Goal: Task Accomplishment & Management: Complete application form

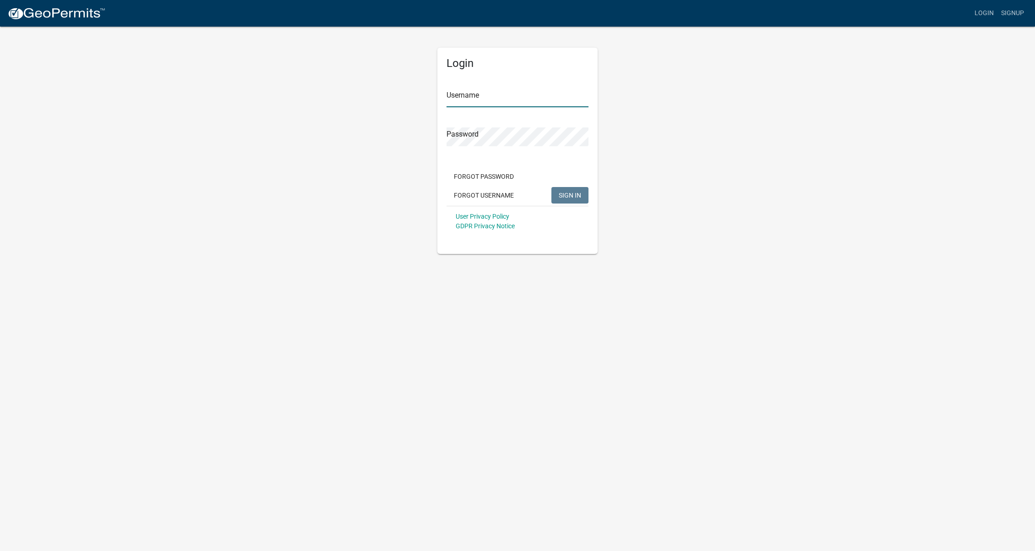
type input "[EMAIL_ADDRESS][DOMAIN_NAME]"
click at [651, 183] on div "Login Username [EMAIL_ADDRESS][DOMAIN_NAME] Password Forgot Password Forgot Use…" at bounding box center [517, 140] width 522 height 228
click at [575, 194] on span "SIGN IN" at bounding box center [570, 194] width 22 height 7
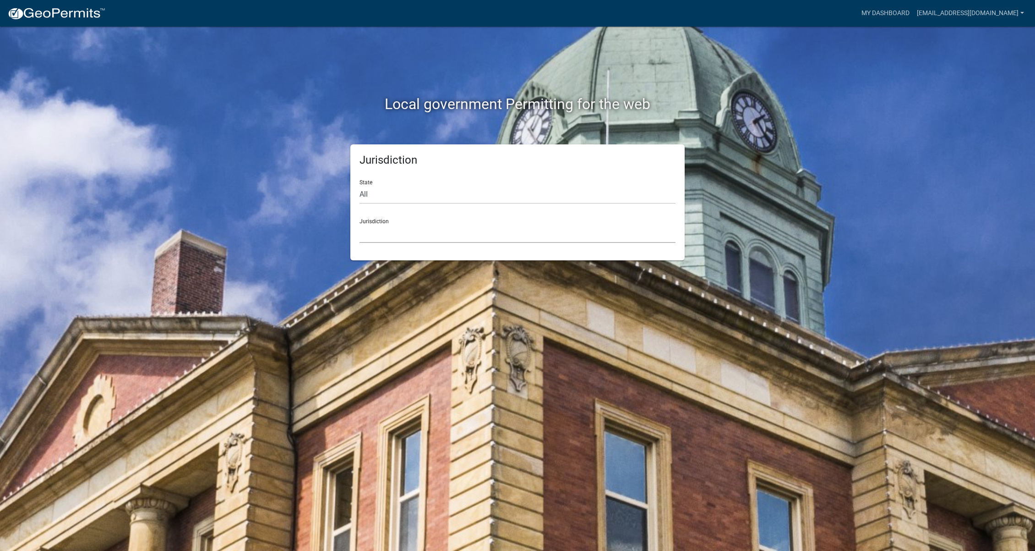
click at [450, 237] on select "[GEOGRAPHIC_DATA], [US_STATE] [GEOGRAPHIC_DATA], [US_STATE][PERSON_NAME][GEOGRA…" at bounding box center [518, 233] width 316 height 19
click at [612, 198] on select "All [US_STATE] [US_STATE] [US_STATE] [US_STATE] [US_STATE] [US_STATE] [US_STATE…" at bounding box center [518, 194] width 316 height 19
select select "[US_STATE]"
click at [360, 185] on select "All [US_STATE] [US_STATE] [US_STATE] [US_STATE] [US_STATE] [US_STATE] [US_STATE…" at bounding box center [518, 194] width 316 height 19
click at [534, 232] on select "[GEOGRAPHIC_DATA], [US_STATE][PERSON_NAME][GEOGRAPHIC_DATA], [US_STATE][PERSON_…" at bounding box center [518, 233] width 316 height 19
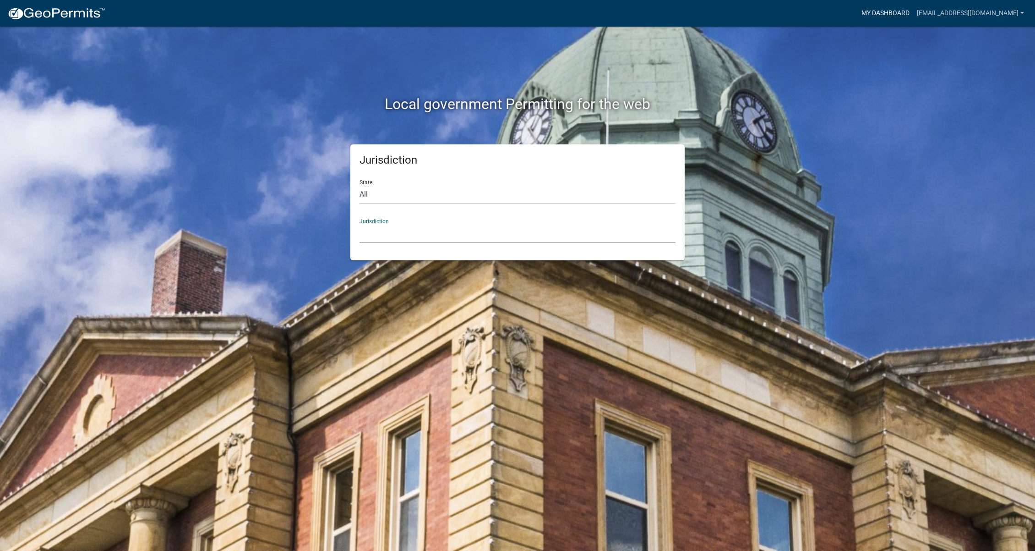
click at [913, 16] on link "My Dashboard" at bounding box center [885, 13] width 55 height 17
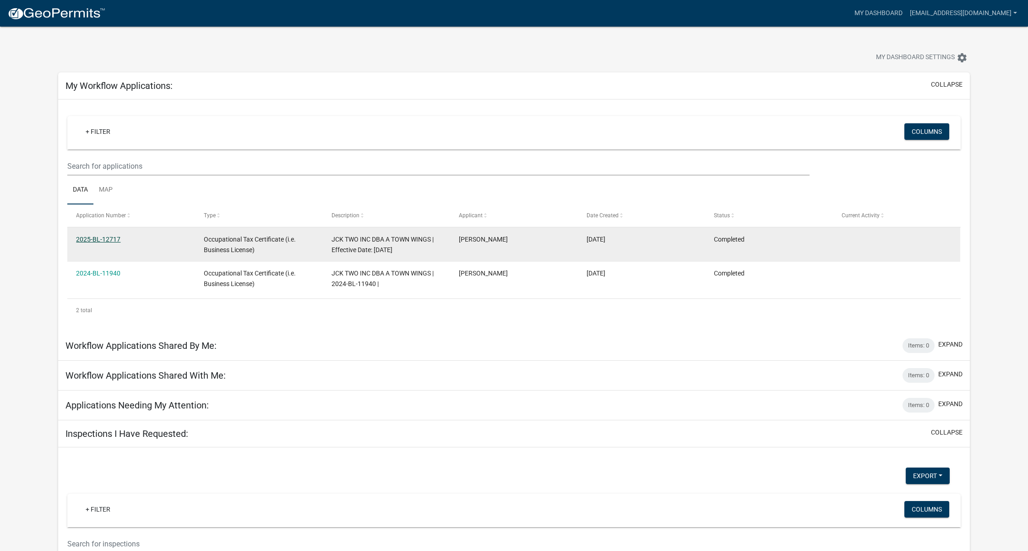
click at [113, 242] on link "2025-BL-12717" at bounding box center [98, 238] width 44 height 7
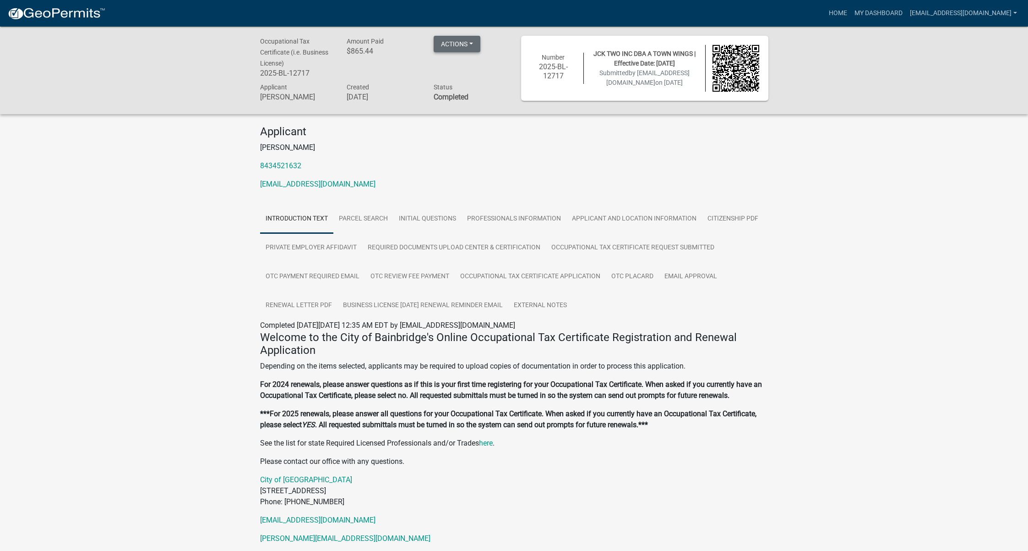
click at [466, 42] on button "Actions" at bounding box center [457, 44] width 47 height 16
click at [465, 43] on button "Actions" at bounding box center [457, 44] width 47 height 16
click at [457, 111] on link "Renew" at bounding box center [470, 112] width 73 height 22
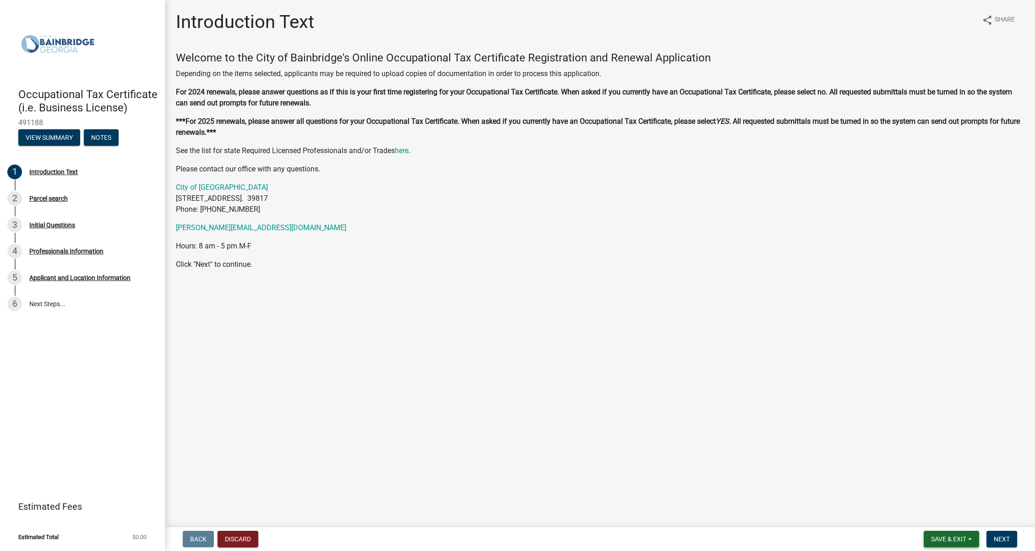
click at [966, 540] on span "Save & Exit" at bounding box center [948, 538] width 35 height 7
click at [990, 517] on main "Introduction Text share Share Welcome to the City of Bainbridge's Online Occupa…" at bounding box center [600, 261] width 870 height 523
click at [999, 539] on span "Next" at bounding box center [1002, 538] width 16 height 7
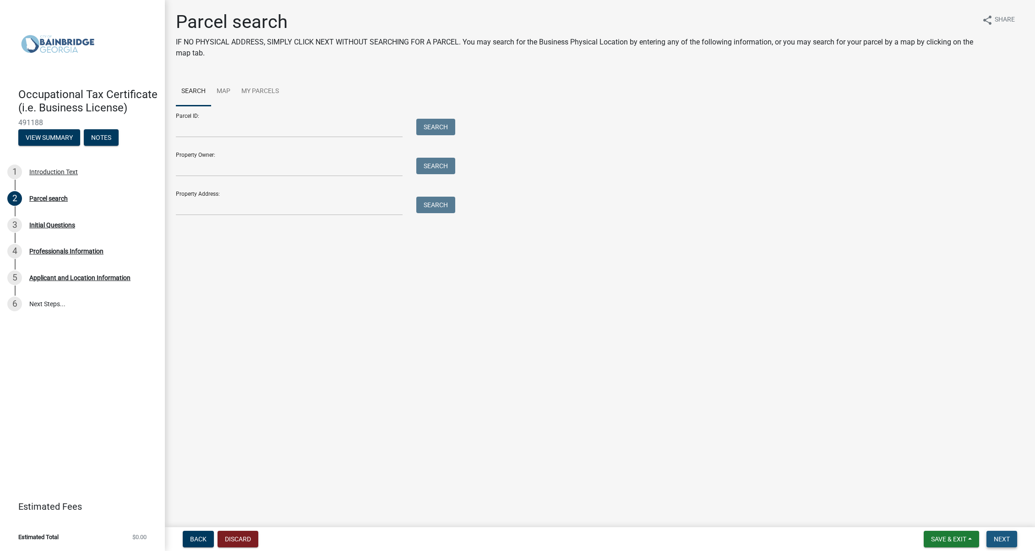
click at [999, 539] on span "Next" at bounding box center [1002, 538] width 16 height 7
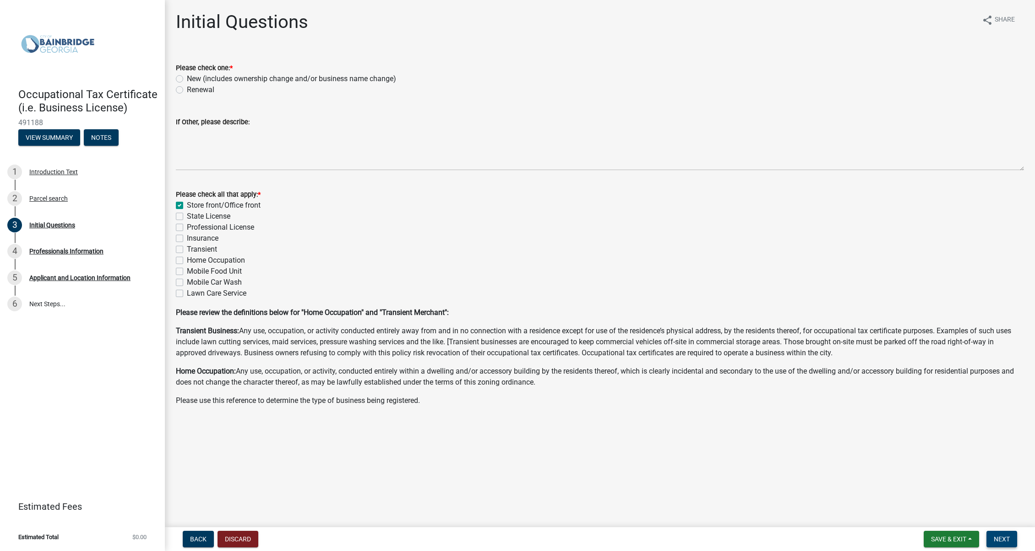
click at [999, 539] on span "Next" at bounding box center [1002, 538] width 16 height 7
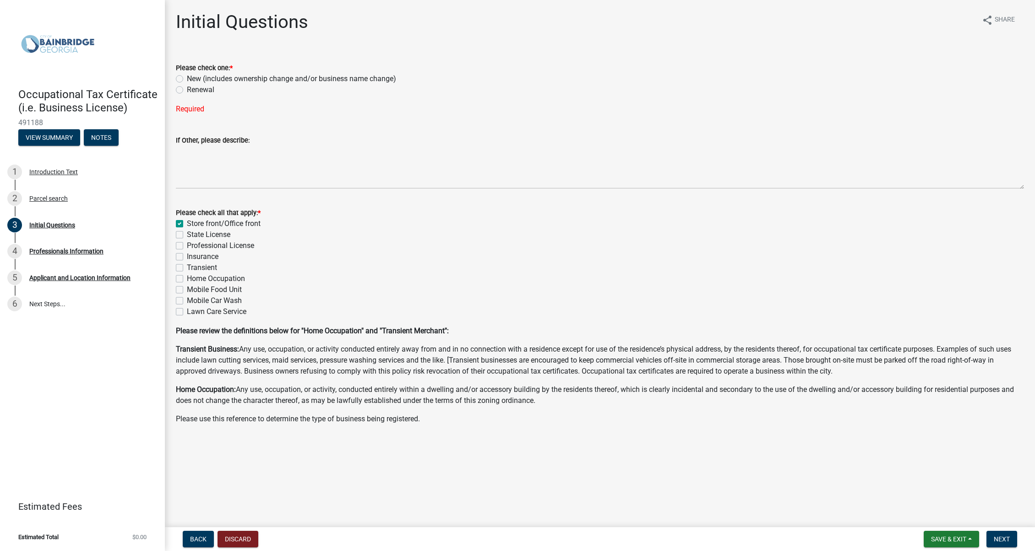
click at [200, 90] on label "Renewal" at bounding box center [200, 89] width 27 height 11
click at [193, 90] on input "Renewal" at bounding box center [190, 87] width 6 height 6
radio input "true"
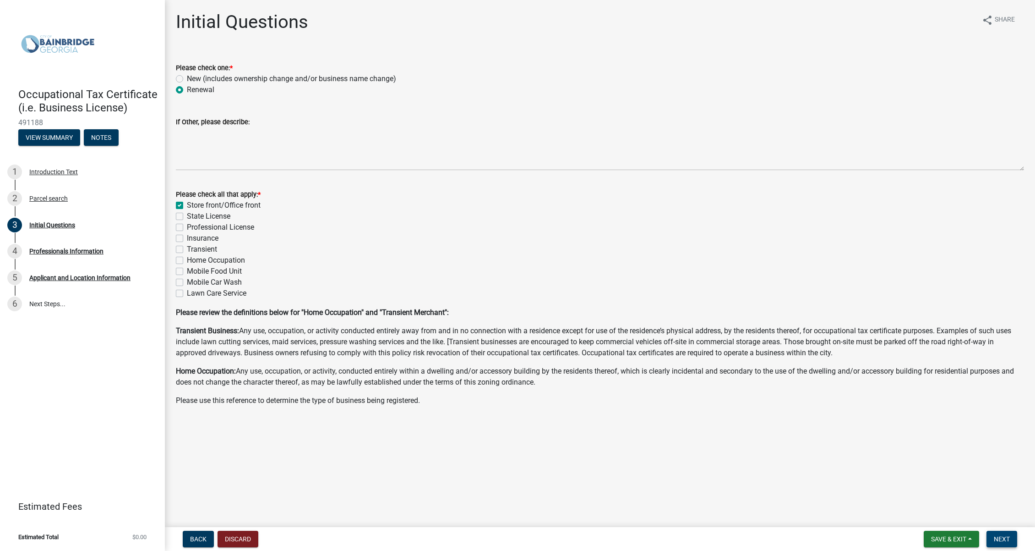
click at [1000, 532] on button "Next" at bounding box center [1002, 538] width 31 height 16
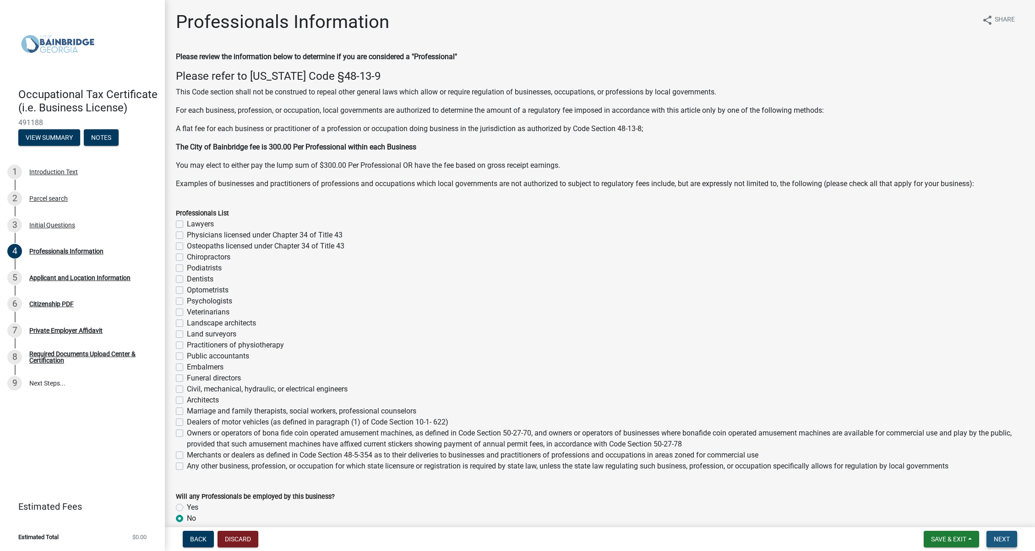
click at [1005, 538] on span "Next" at bounding box center [1002, 538] width 16 height 7
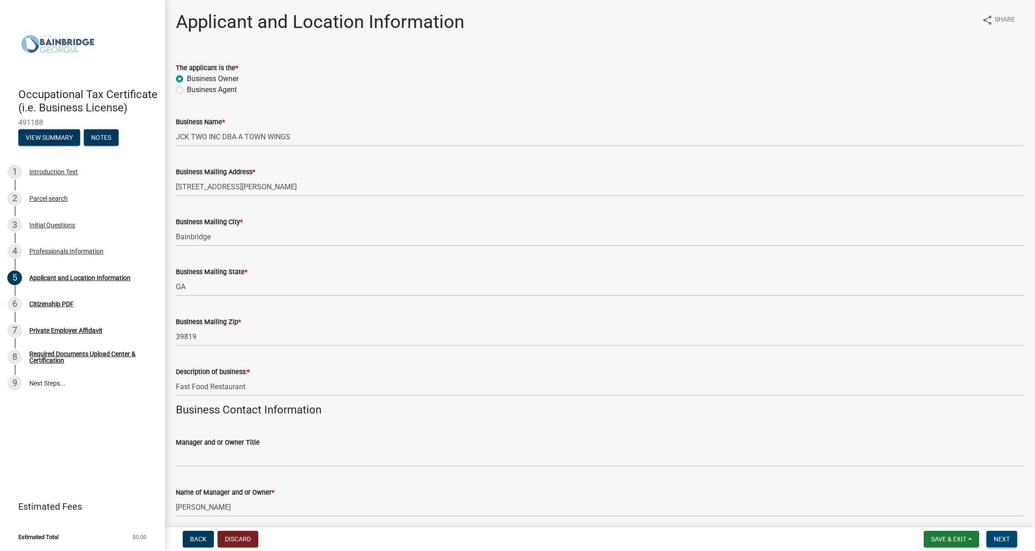
click at [1005, 538] on span "Next" at bounding box center [1002, 538] width 16 height 7
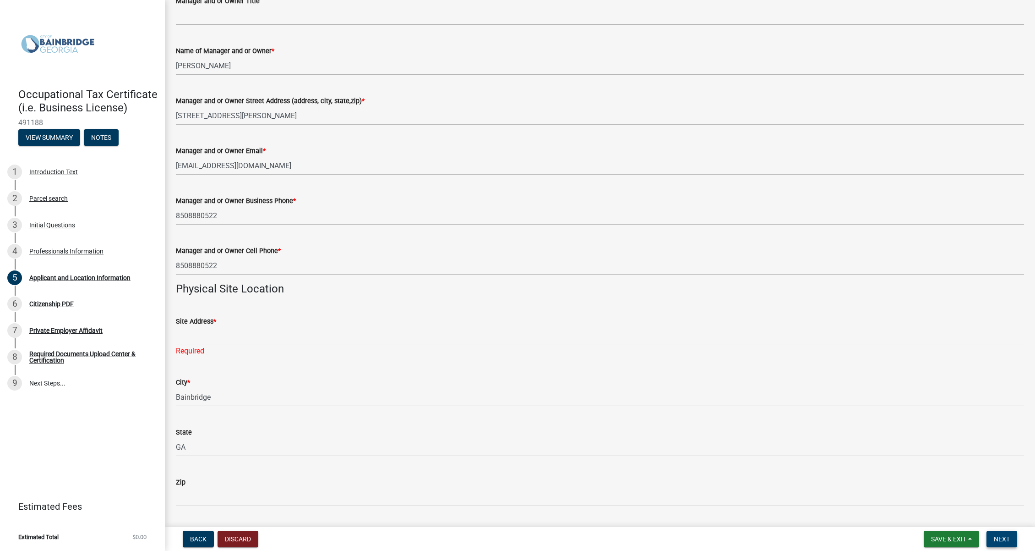
scroll to position [596, 0]
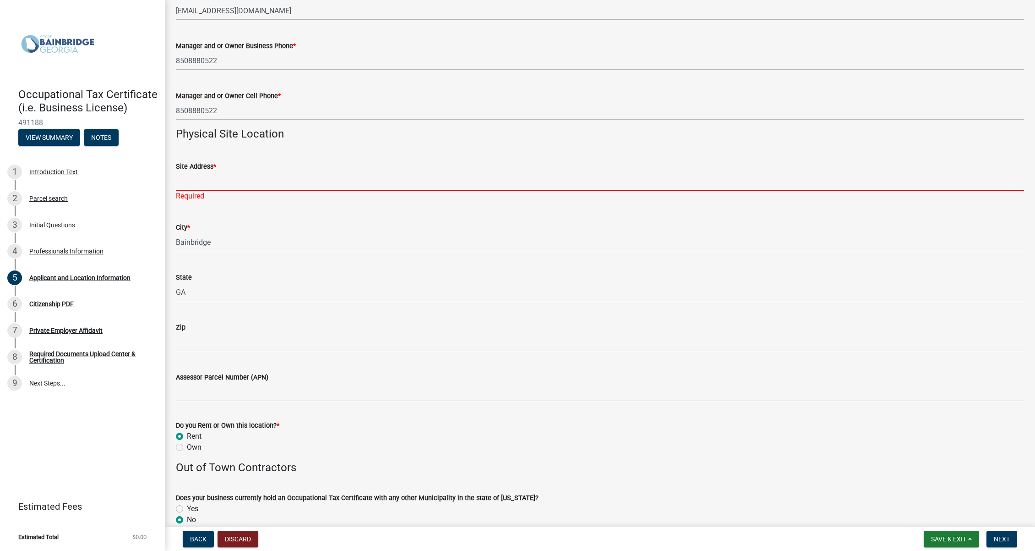
click at [327, 186] on input "Site Address *" at bounding box center [600, 181] width 848 height 19
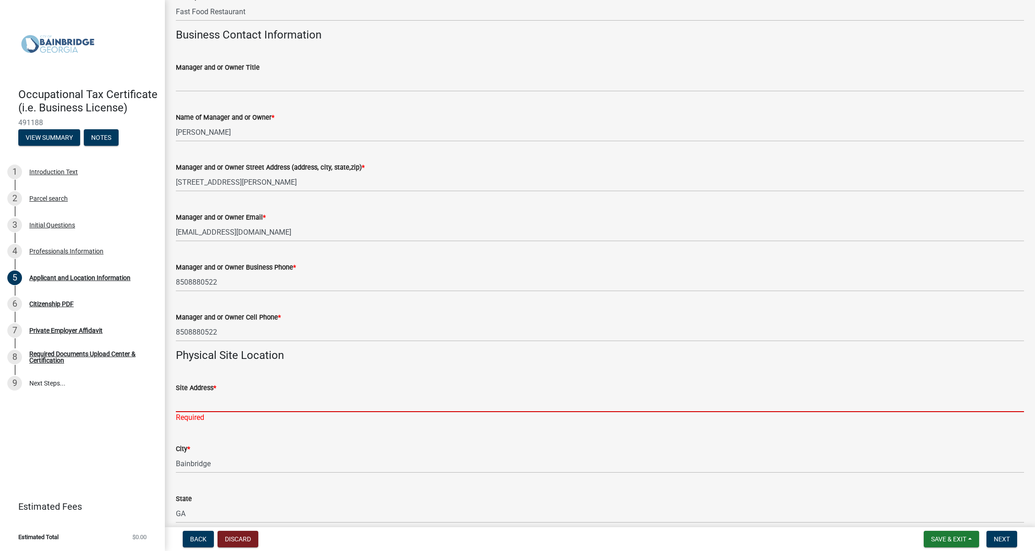
scroll to position [360, 0]
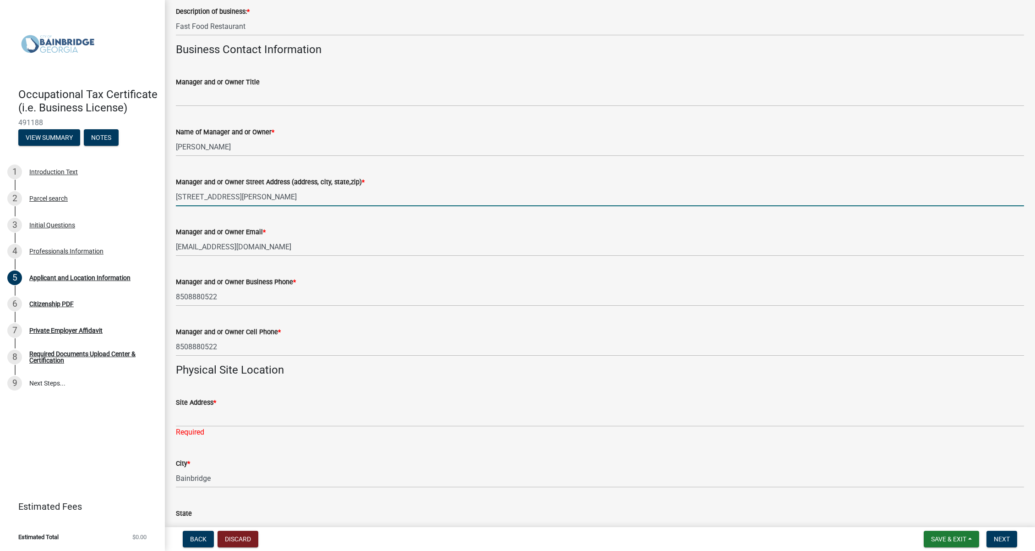
drag, startPoint x: 327, startPoint y: 196, endPoint x: -17, endPoint y: 177, distance: 344.1
click at [0, 177] on html "Internet Explorer does NOT work with GeoPermits. Get a new browser for more sec…" at bounding box center [517, 275] width 1035 height 551
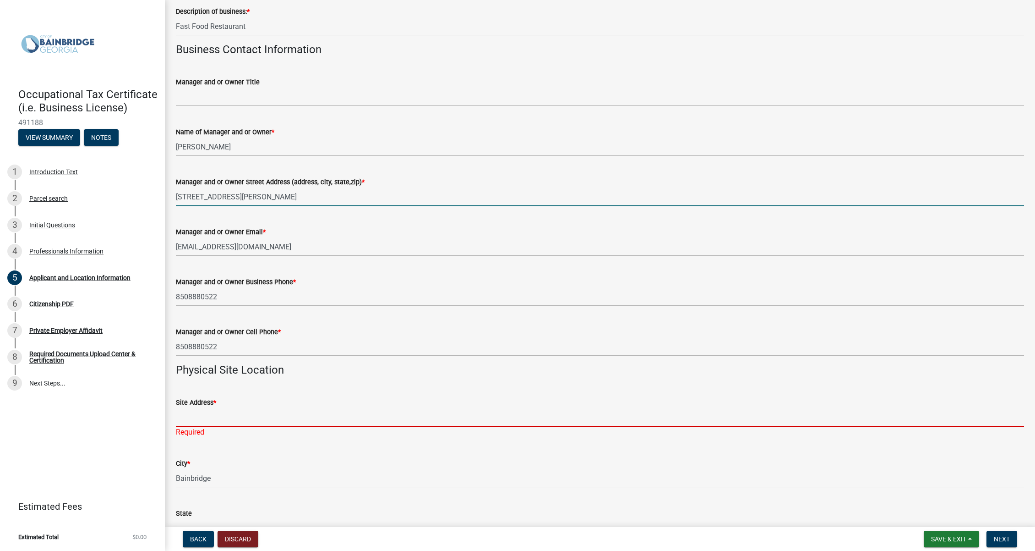
click at [275, 411] on input "Site Address *" at bounding box center [600, 417] width 848 height 19
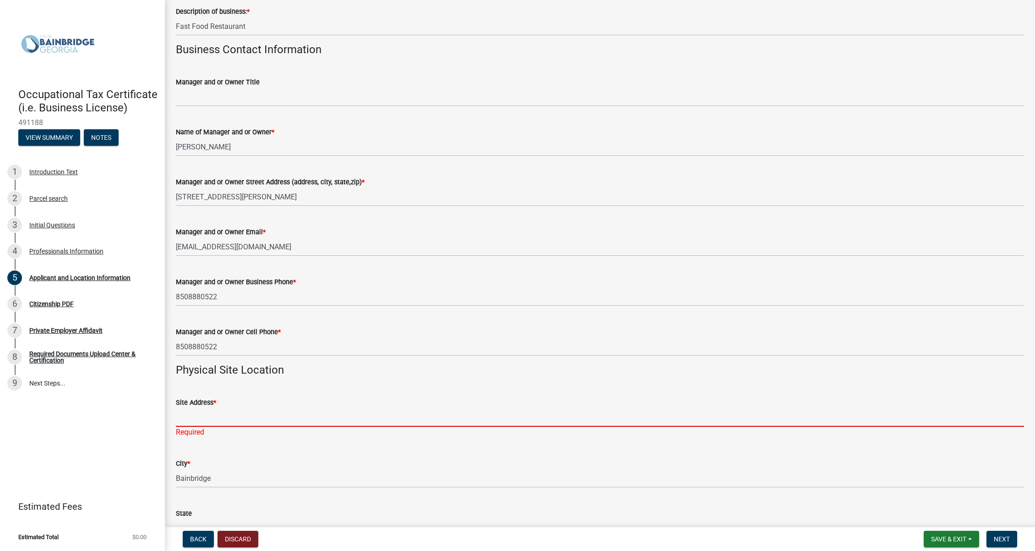
paste input "[STREET_ADDRESS][PERSON_NAME]"
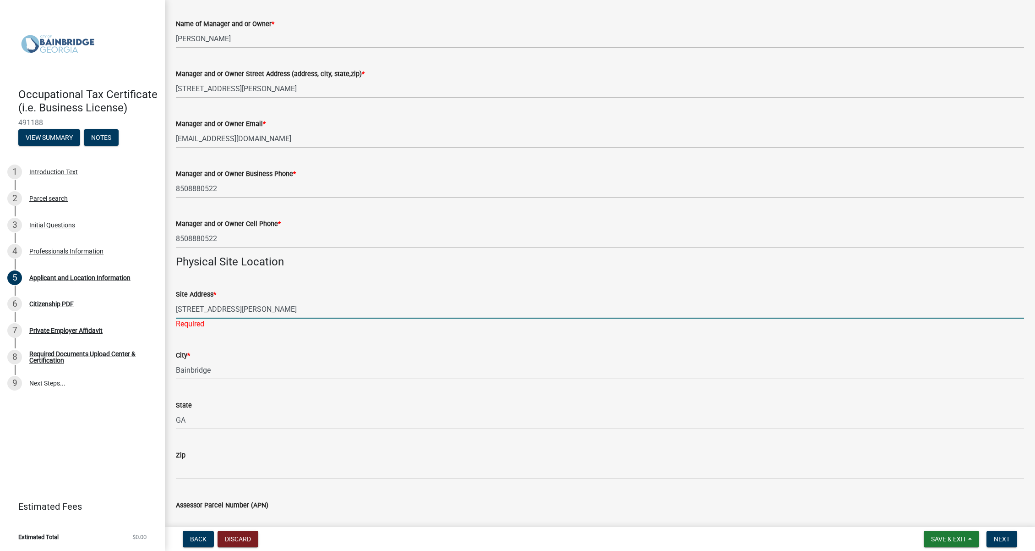
scroll to position [484, 0]
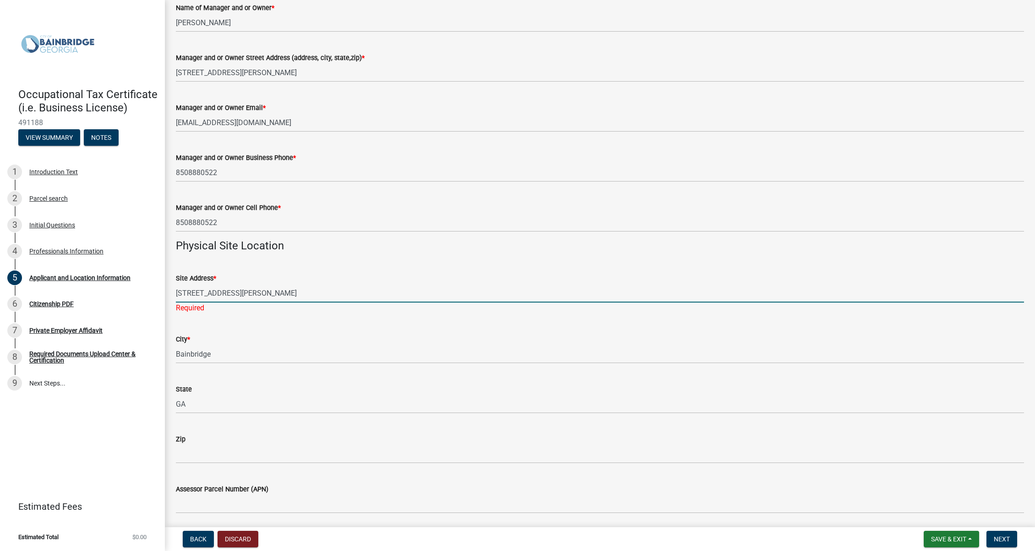
type input "[STREET_ADDRESS][PERSON_NAME]"
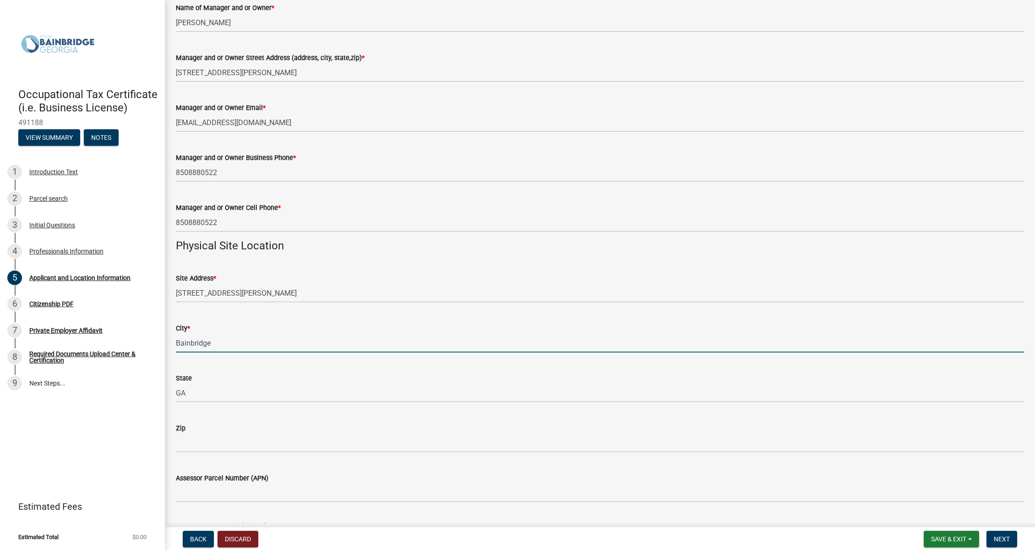
click at [236, 355] on wm-data-entity-input "City * [GEOGRAPHIC_DATA]" at bounding box center [600, 335] width 848 height 50
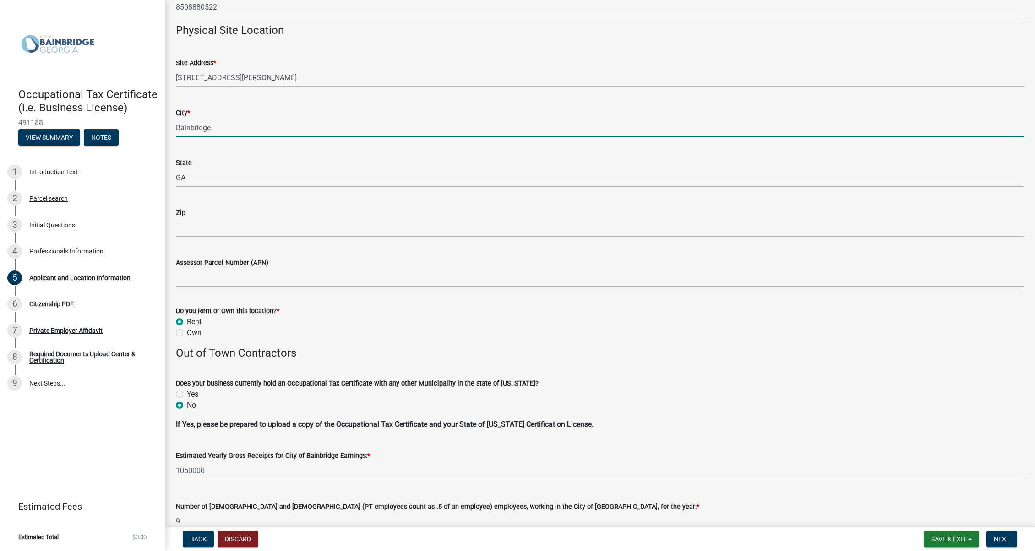
scroll to position [716, 0]
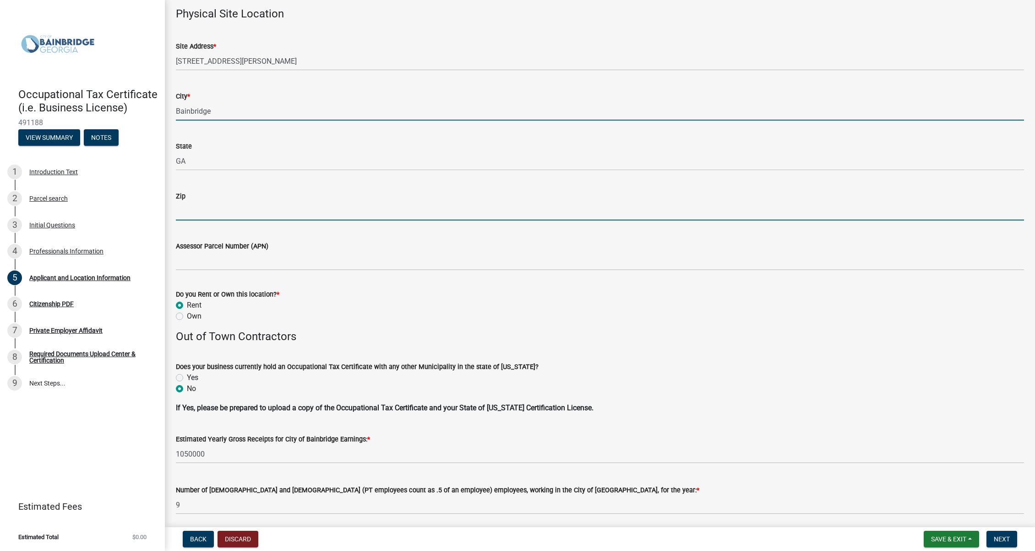
click at [218, 203] on input "Zip" at bounding box center [600, 211] width 848 height 19
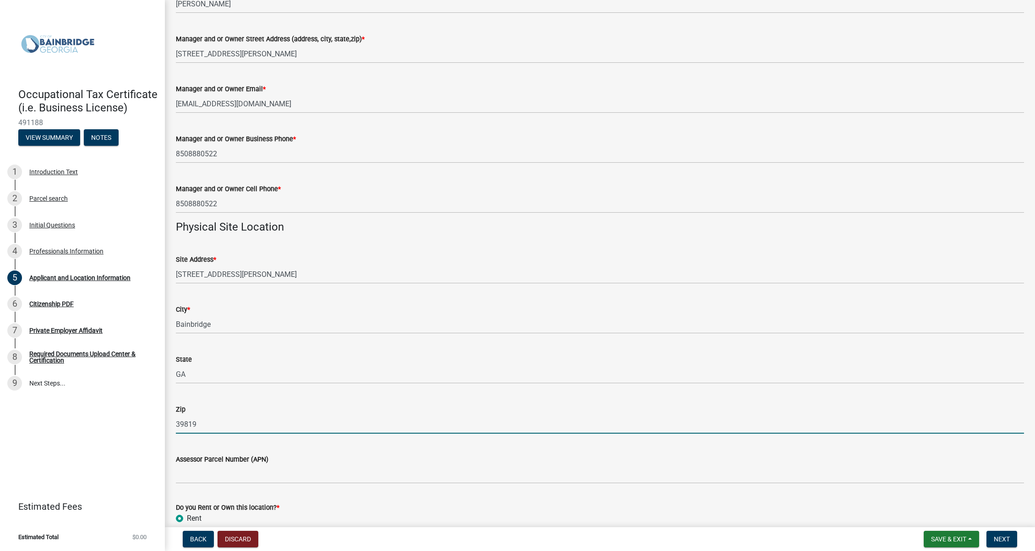
scroll to position [507, 0]
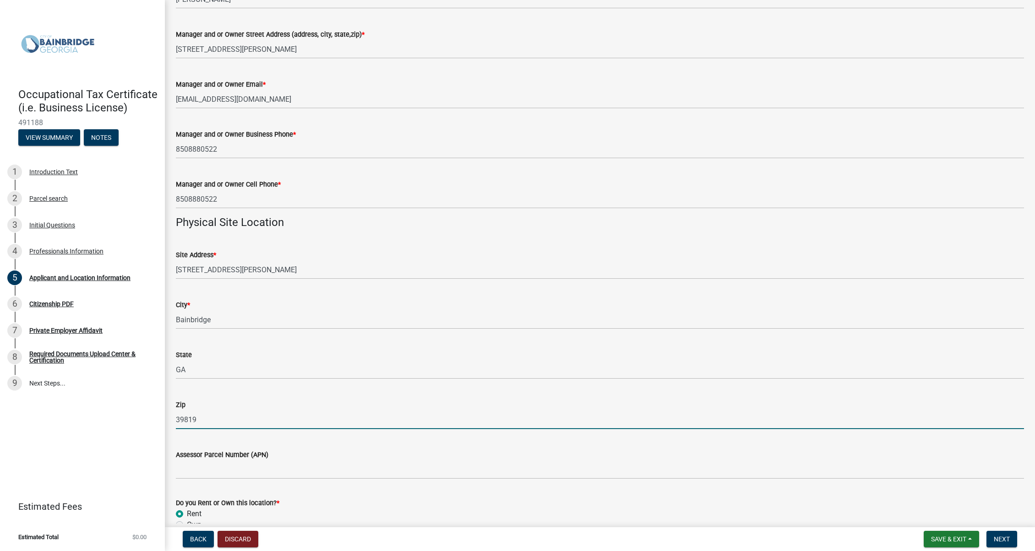
type input "39819"
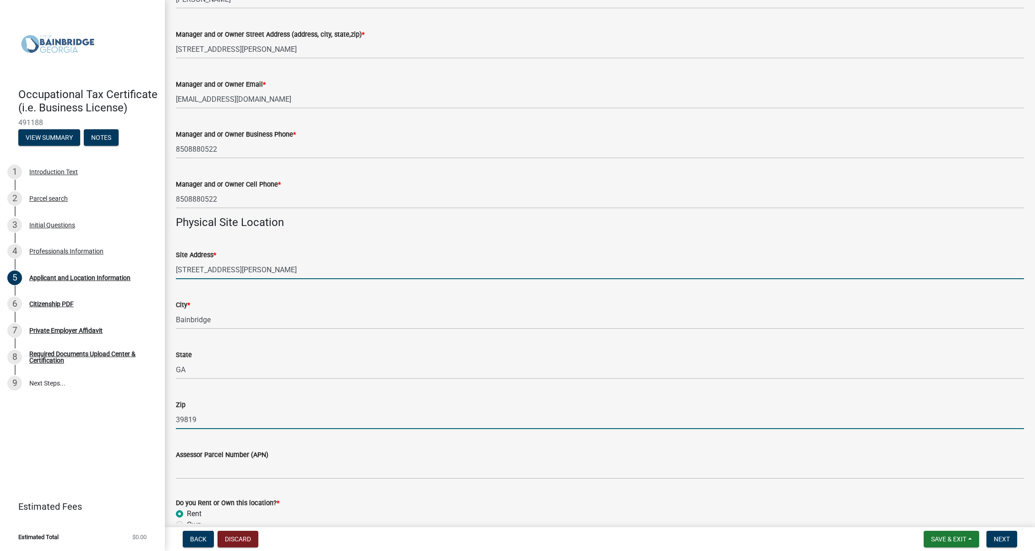
click at [309, 270] on input "[STREET_ADDRESS][PERSON_NAME]" at bounding box center [600, 269] width 848 height 19
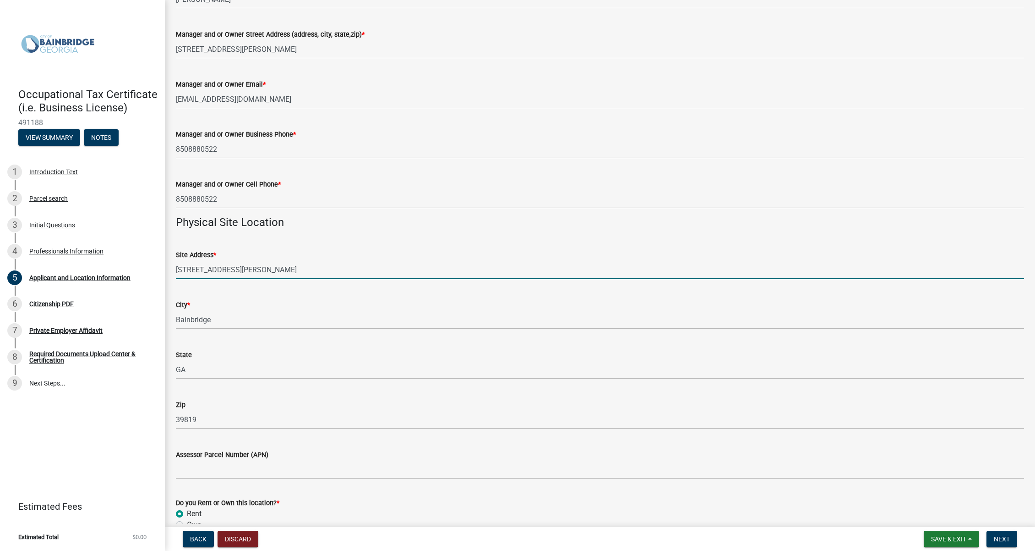
drag, startPoint x: 310, startPoint y: 270, endPoint x: 229, endPoint y: 268, distance: 81.5
click at [229, 268] on input "[STREET_ADDRESS][PERSON_NAME]" at bounding box center [600, 269] width 848 height 19
click at [327, 306] on div "City *" at bounding box center [600, 304] width 848 height 11
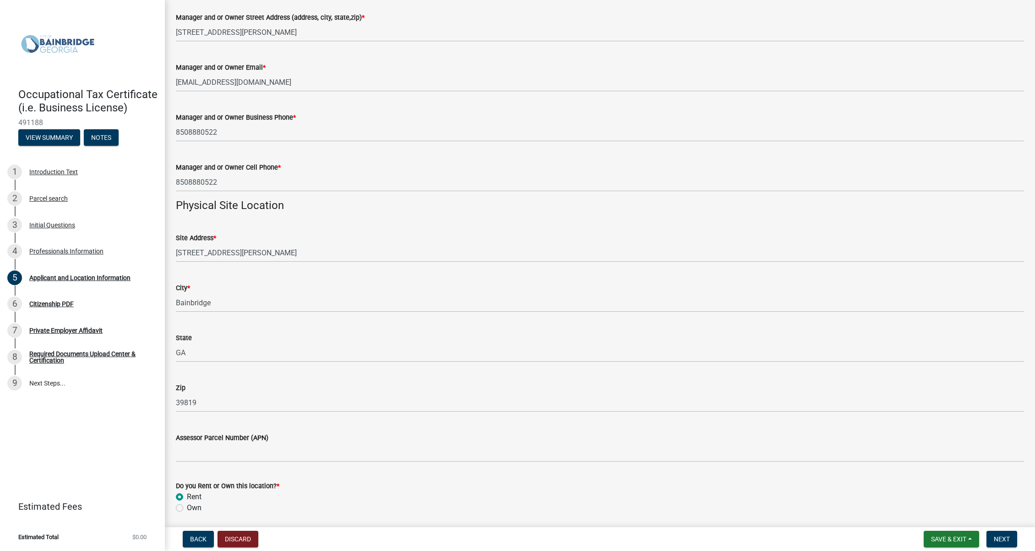
scroll to position [624, 0]
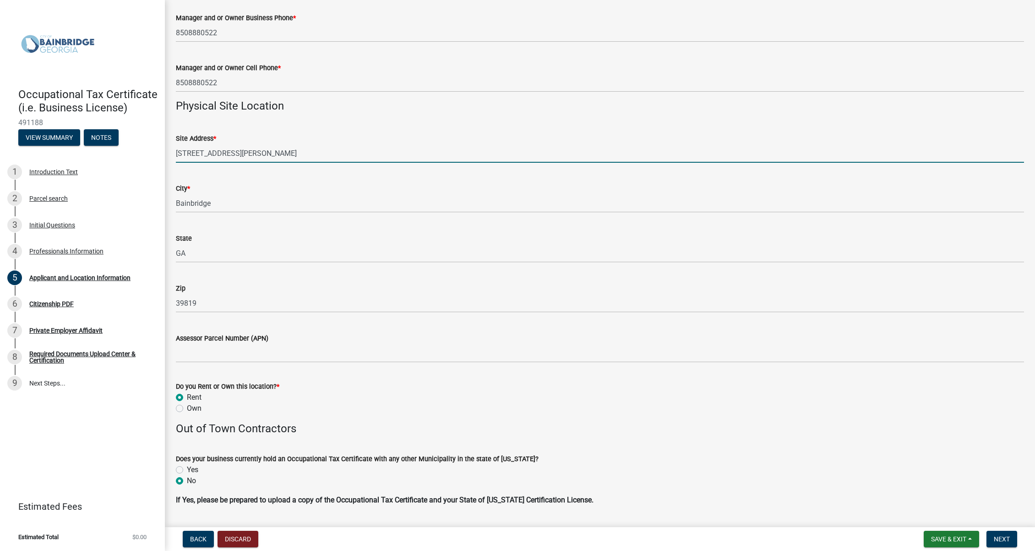
drag, startPoint x: 316, startPoint y: 154, endPoint x: 222, endPoint y: 153, distance: 94.8
click at [222, 153] on input "[STREET_ADDRESS][PERSON_NAME]" at bounding box center [600, 153] width 848 height 19
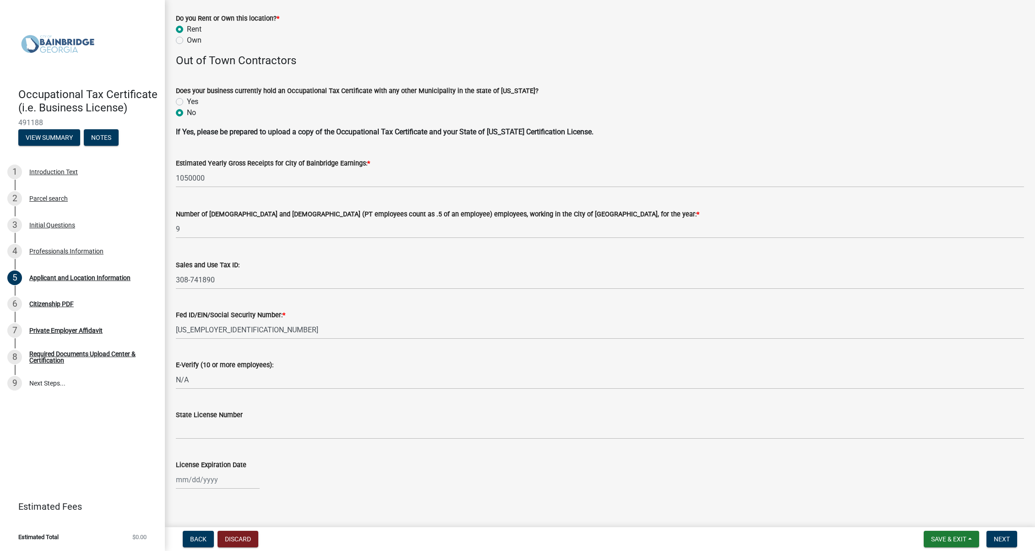
scroll to position [1001, 0]
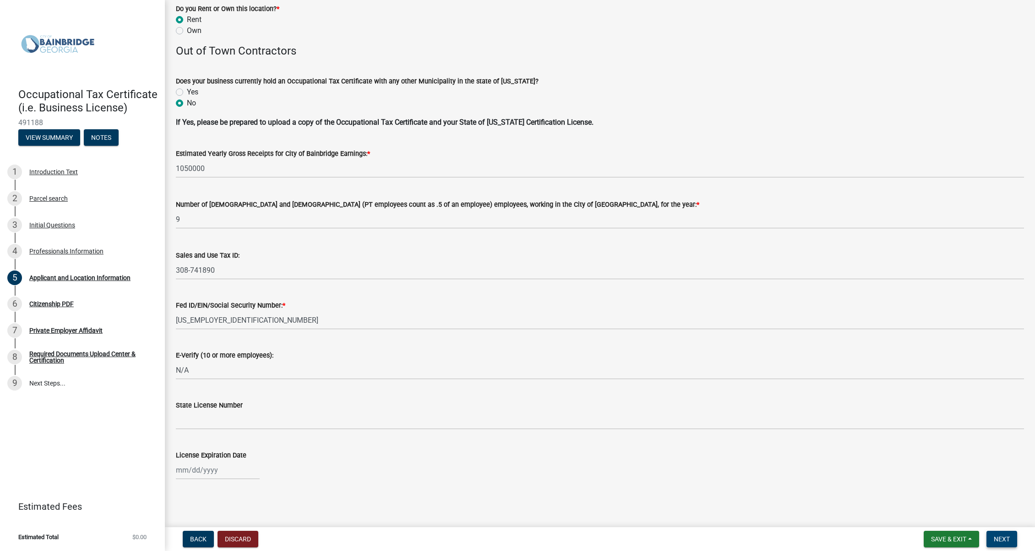
type input "[STREET_ADDRESS][PERSON_NAME]"
click at [1005, 537] on span "Next" at bounding box center [1002, 538] width 16 height 7
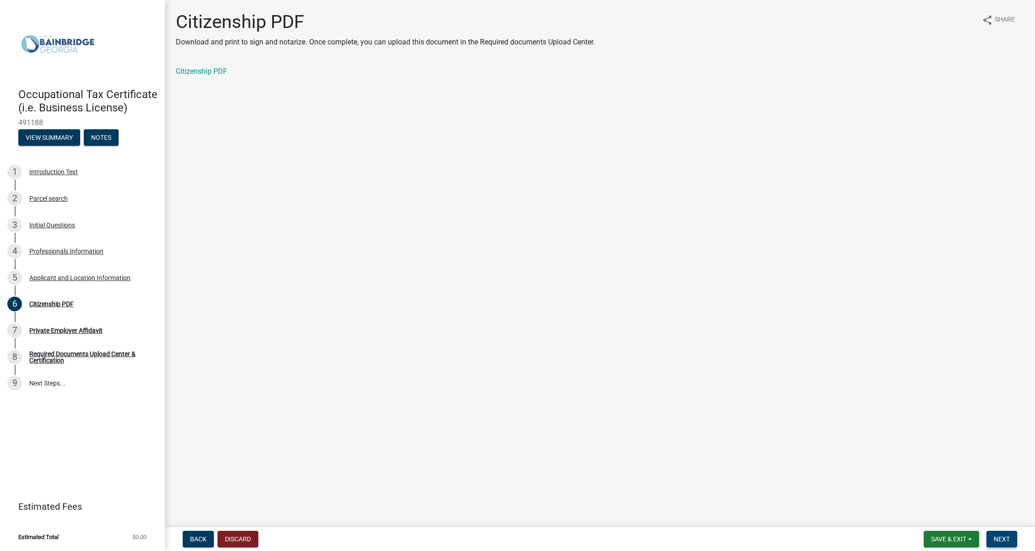
click at [999, 541] on span "Next" at bounding box center [1002, 538] width 16 height 7
click at [1003, 535] on span "Next" at bounding box center [1002, 538] width 16 height 7
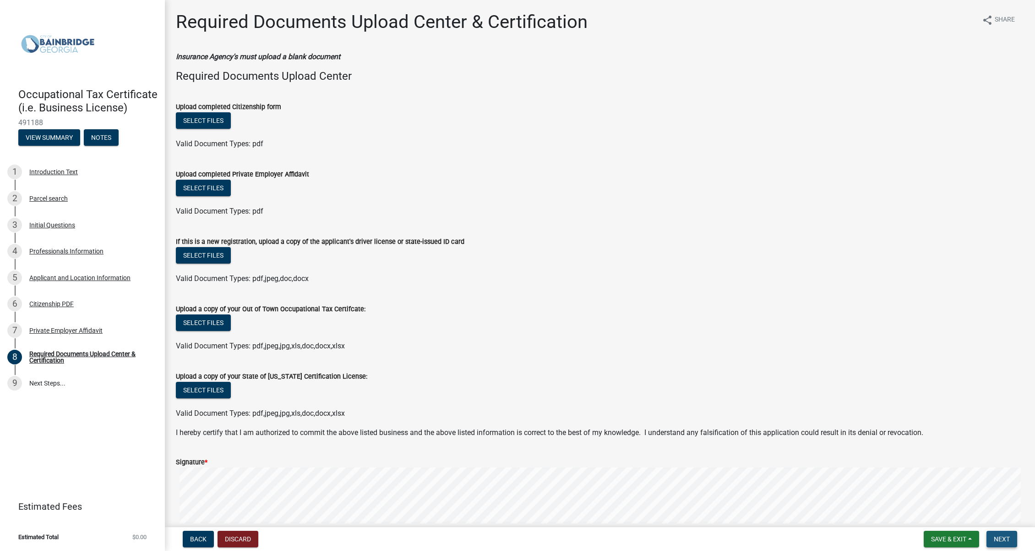
click at [1006, 536] on span "Next" at bounding box center [1002, 538] width 16 height 7
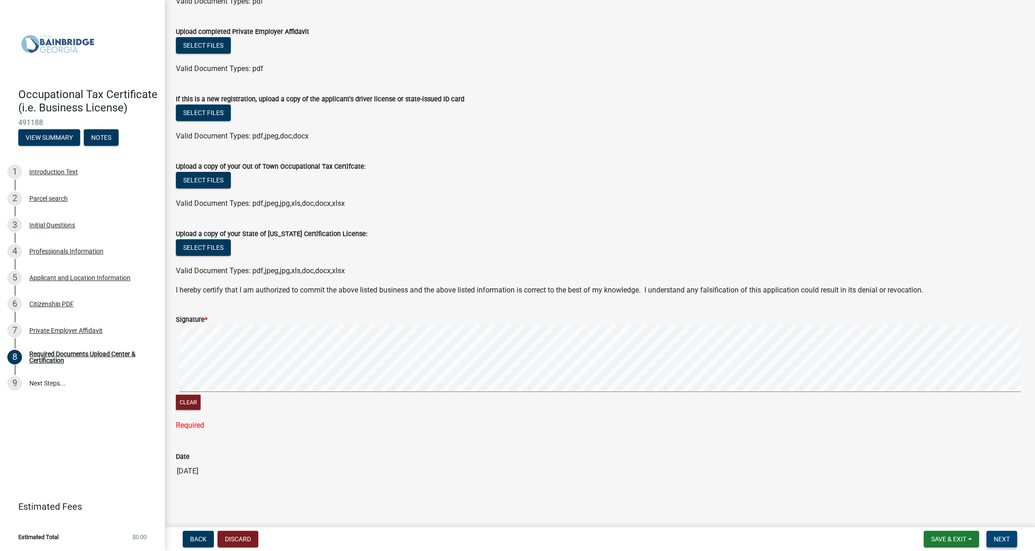
scroll to position [124, 0]
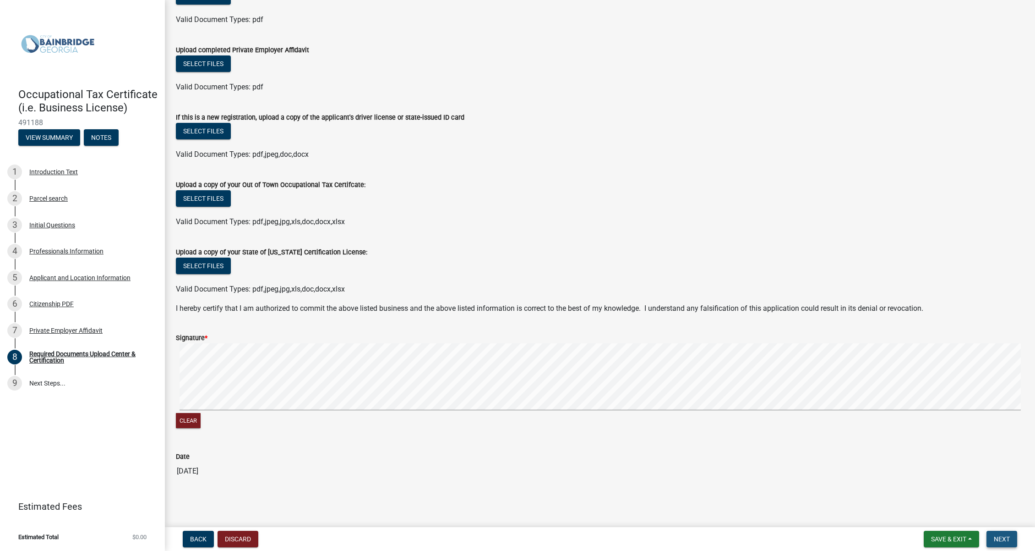
click at [1004, 534] on button "Next" at bounding box center [1002, 538] width 31 height 16
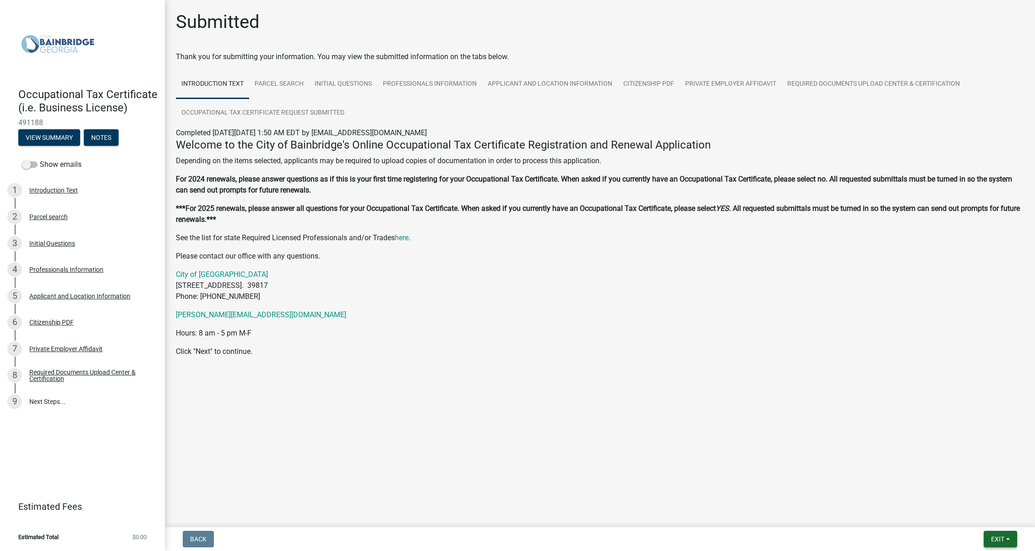
click at [1004, 535] on span "Exit" at bounding box center [997, 538] width 13 height 7
